Goal: Obtain resource: Obtain resource

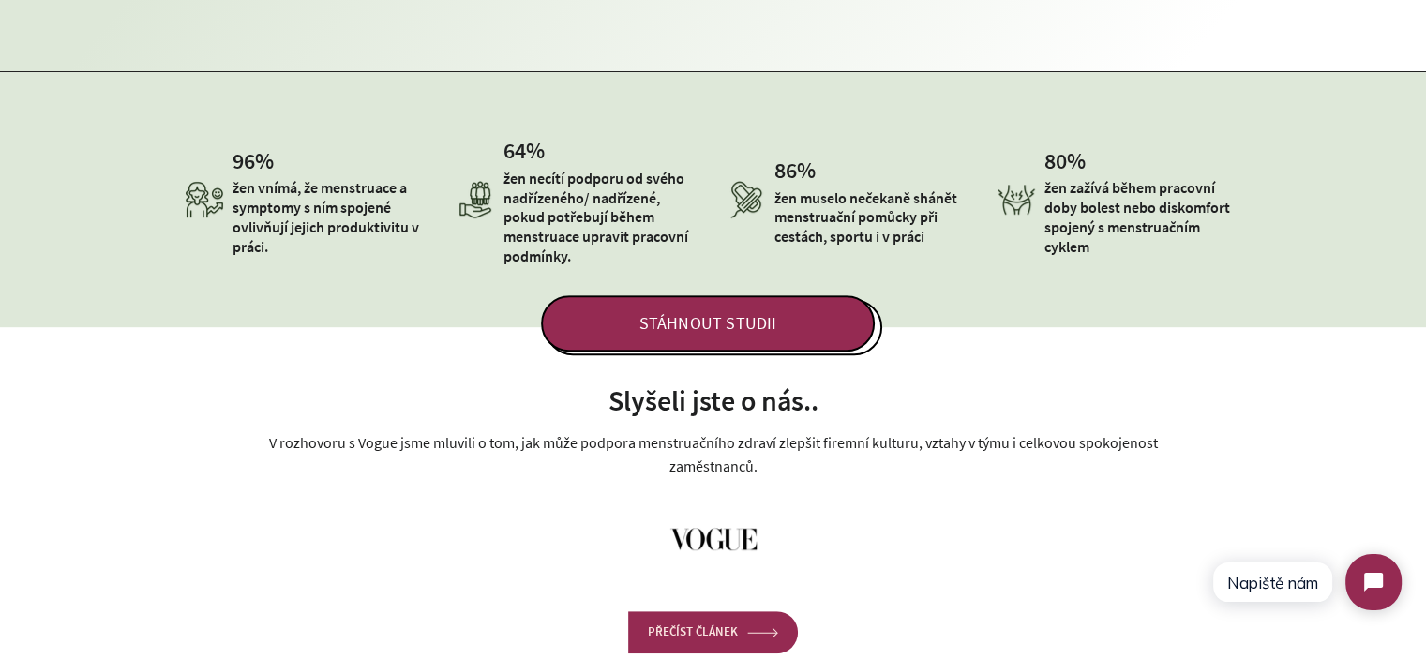
click at [539, 217] on p "žen necítí podporu od svého nadřízeného/ nadřízené, pokud potřebují během menst…" at bounding box center [601, 217] width 196 height 97
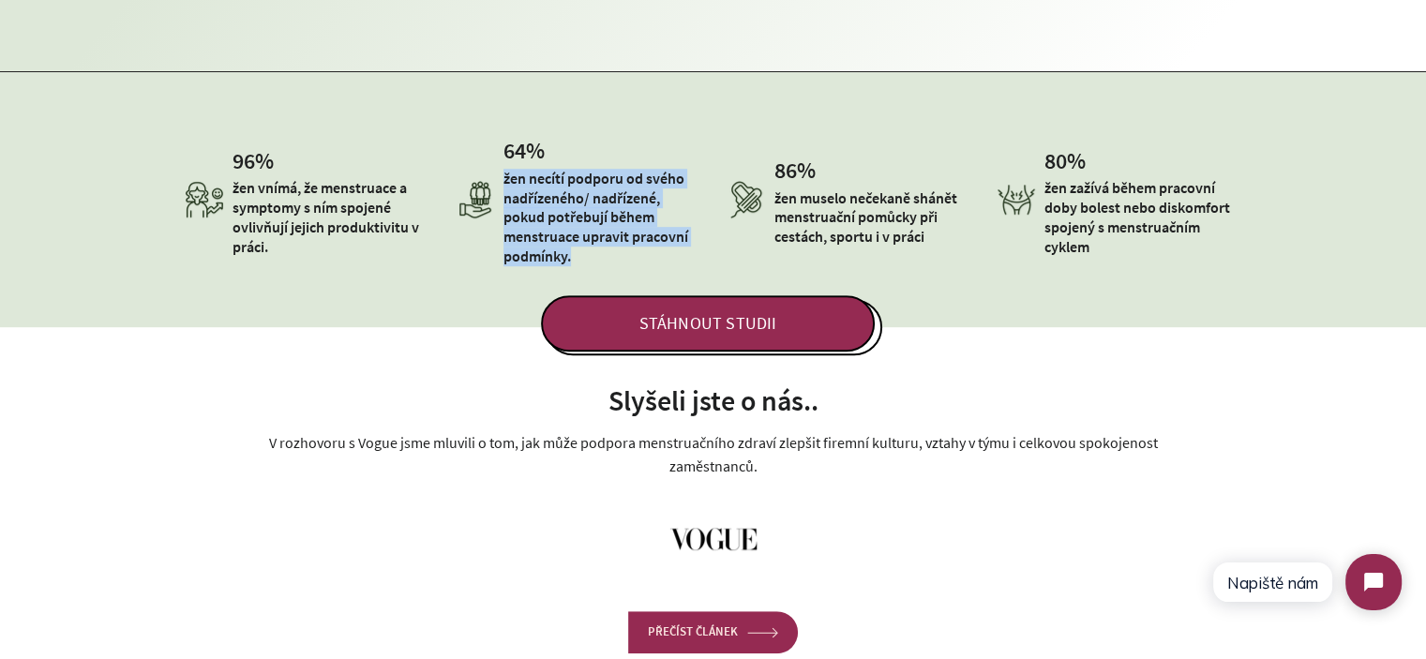
click at [539, 217] on p "žen necítí podporu od svého nadřízeného/ nadřízené, pokud potřebují během menst…" at bounding box center [601, 217] width 196 height 97
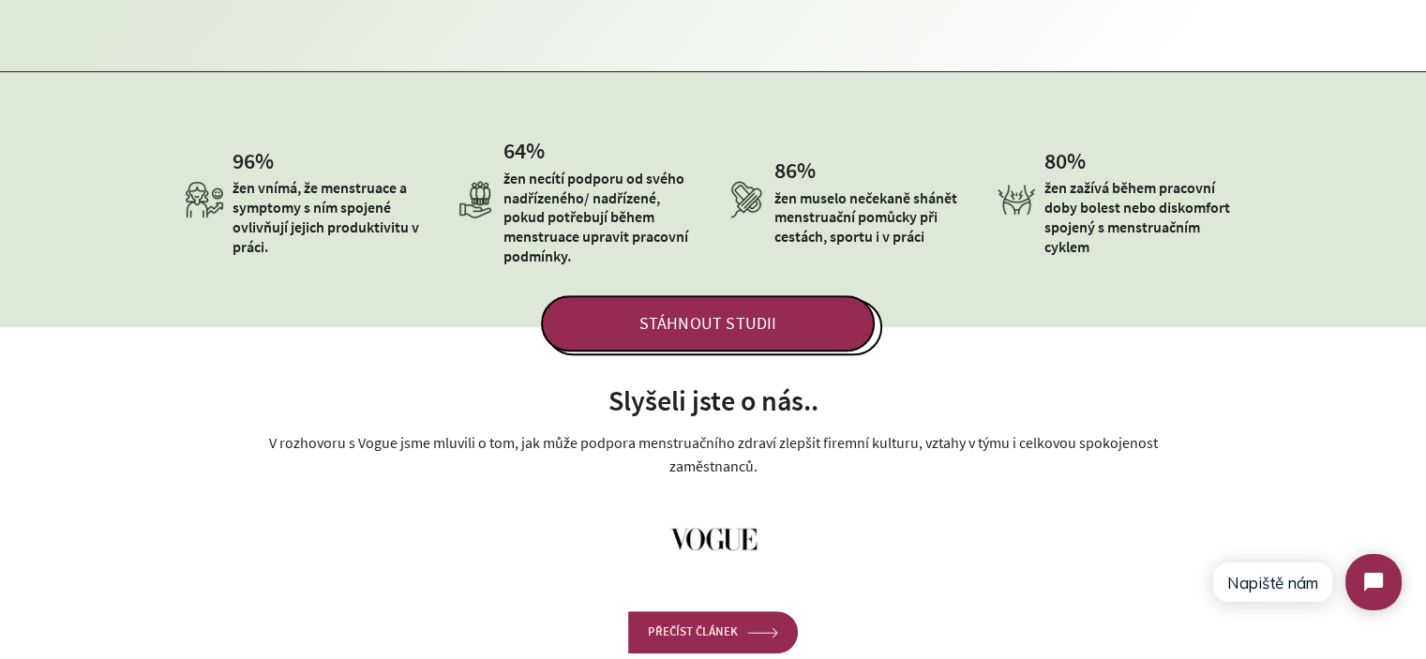
click at [614, 250] on div "STÁHNOUT STUDII" at bounding box center [713, 289] width 1426 height 131
click at [570, 233] on div "STÁHNOUT STUDII" at bounding box center [713, 289] width 1426 height 131
click at [1157, 233] on div "STÁHNOUT STUDII" at bounding box center [713, 289] width 1426 height 131
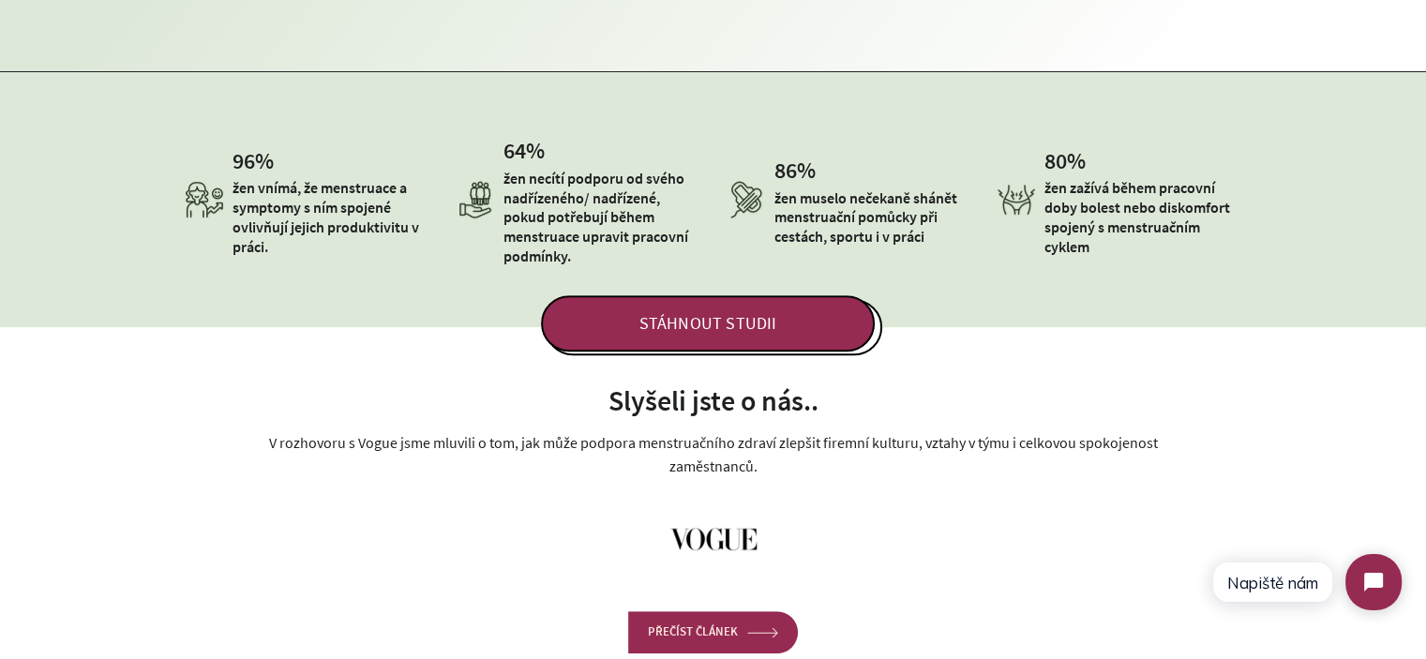
click at [1099, 213] on p "žen zažívá během pracovní doby bolest nebo diskomfort spojený s menstruačním cy…" at bounding box center [1142, 217] width 196 height 78
click at [1133, 238] on div "STÁHNOUT STUDII" at bounding box center [713, 289] width 1426 height 131
click at [1080, 193] on p "žen zažívá během pracovní doby bolest nebo diskomfort spojený s menstruačním cy…" at bounding box center [1142, 217] width 196 height 78
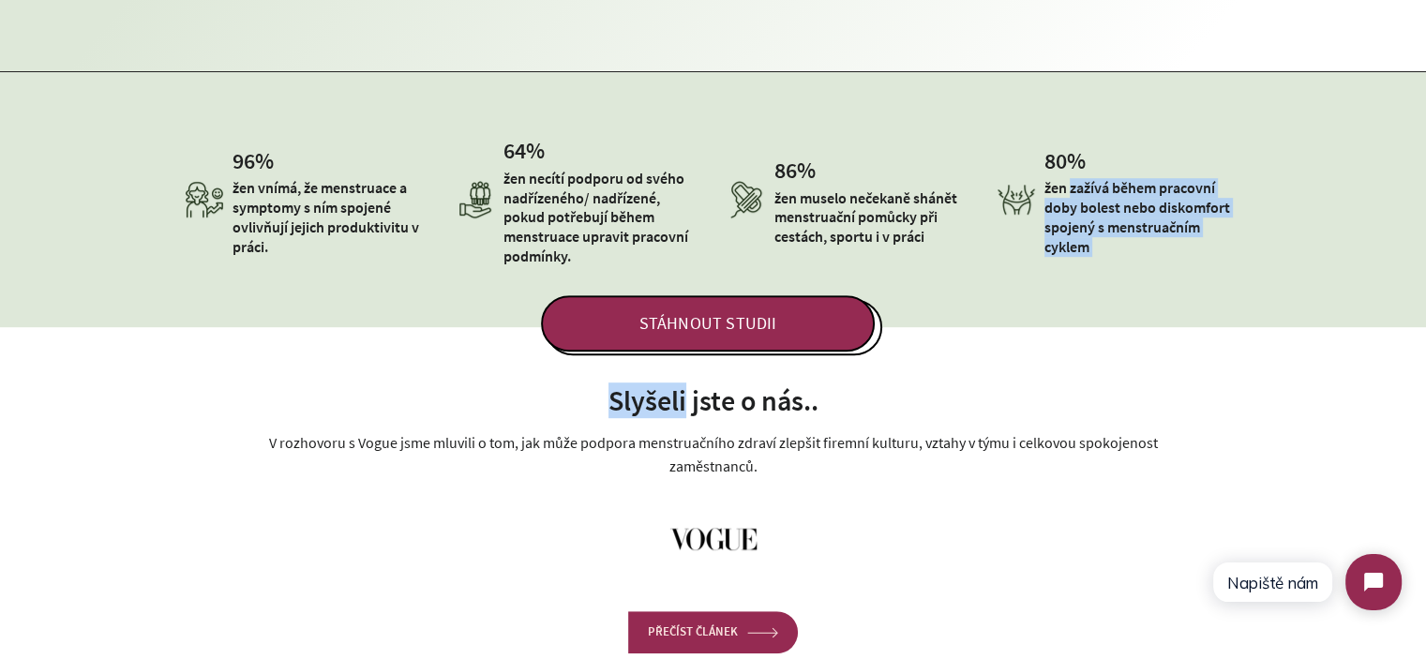
drag, startPoint x: 1080, startPoint y: 193, endPoint x: 1109, endPoint y: 239, distance: 54.4
click at [1097, 234] on div "96 % žen vnímá, že menstruace a symptomy s ním spojené ovlivňují jejich produkt…" at bounding box center [713, 199] width 1426 height 254
click at [1109, 239] on div "STÁHNOUT STUDII" at bounding box center [713, 289] width 1426 height 131
